Goal: Information Seeking & Learning: Learn about a topic

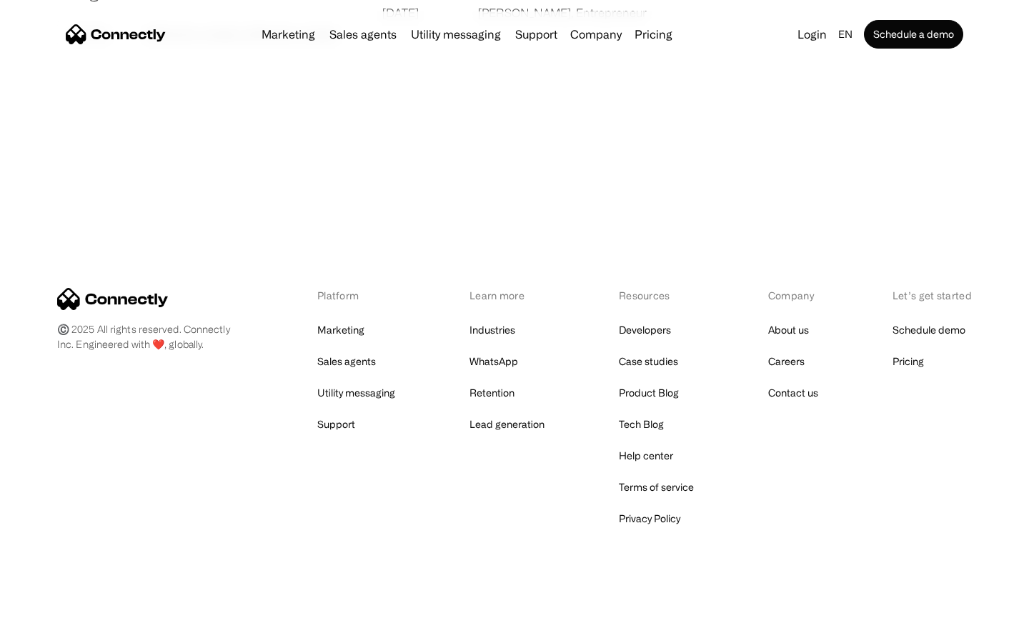
scroll to position [2747, 0]
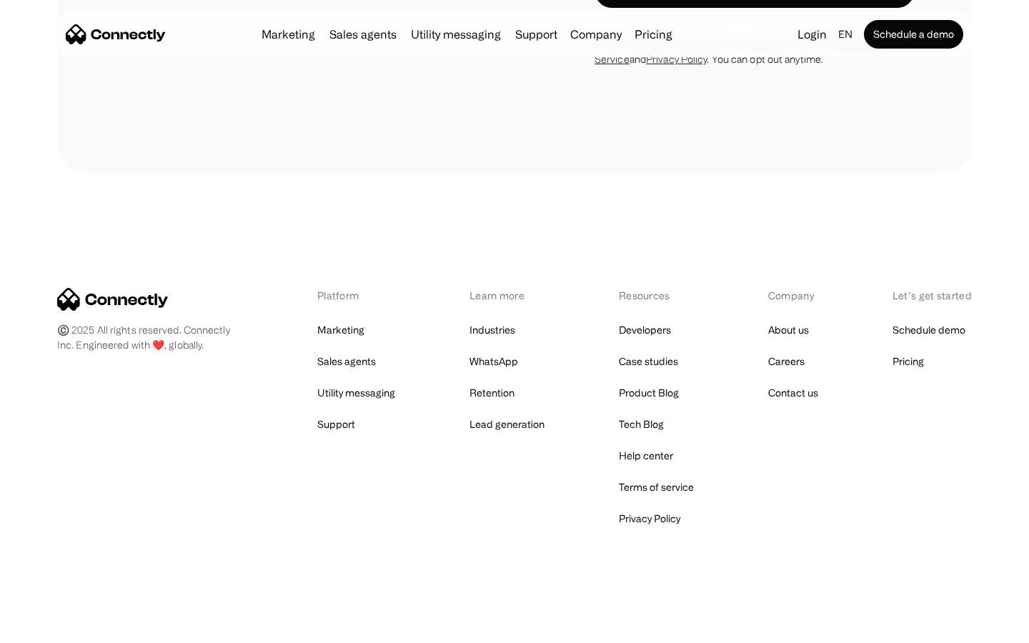
scroll to position [4366, 0]
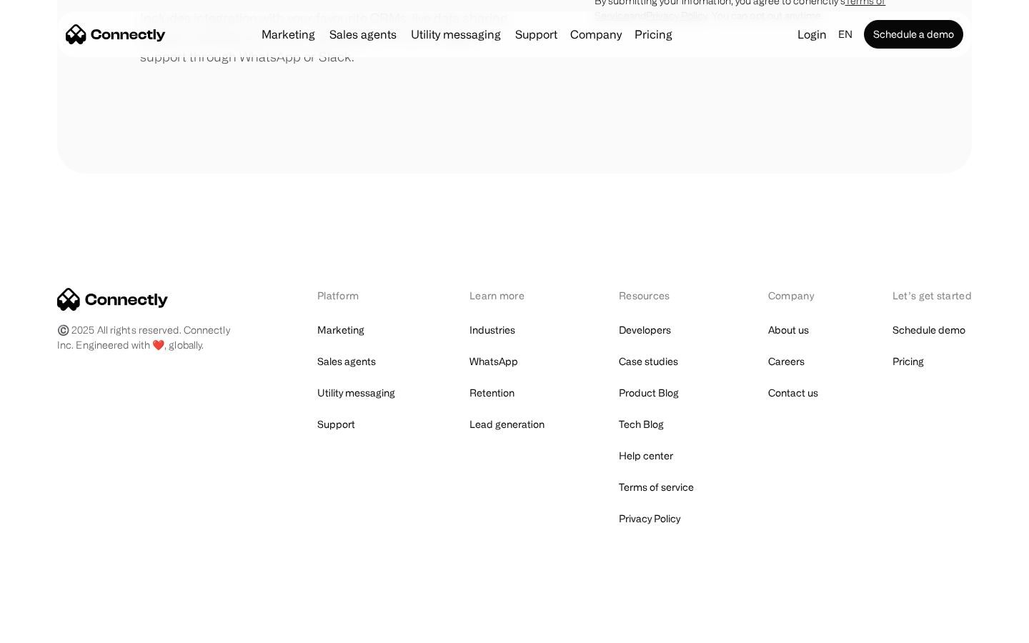
scroll to position [664, 0]
